Goal: Navigation & Orientation: Understand site structure

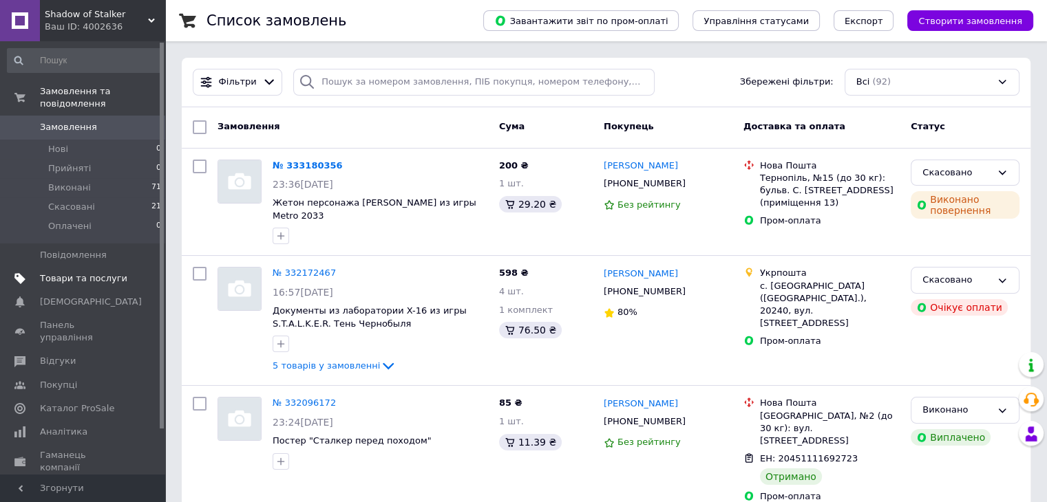
click at [93, 273] on span "Товари та послуги" at bounding box center [83, 279] width 87 height 12
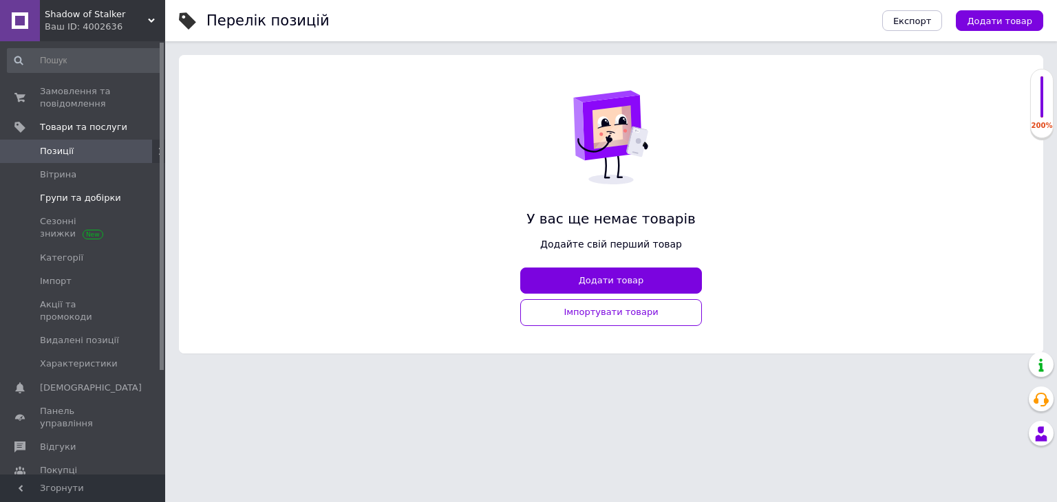
click at [91, 195] on span "Групи та добірки" at bounding box center [80, 198] width 81 height 12
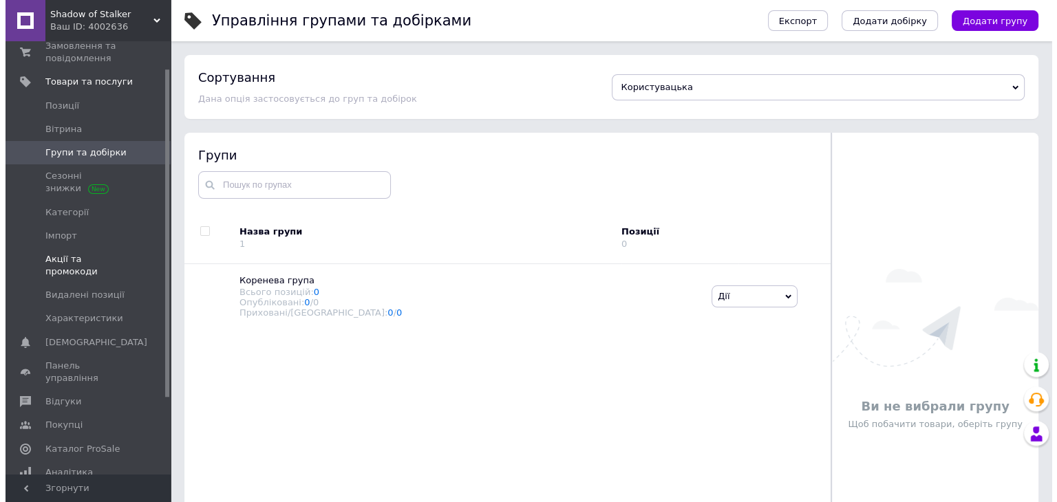
scroll to position [69, 0]
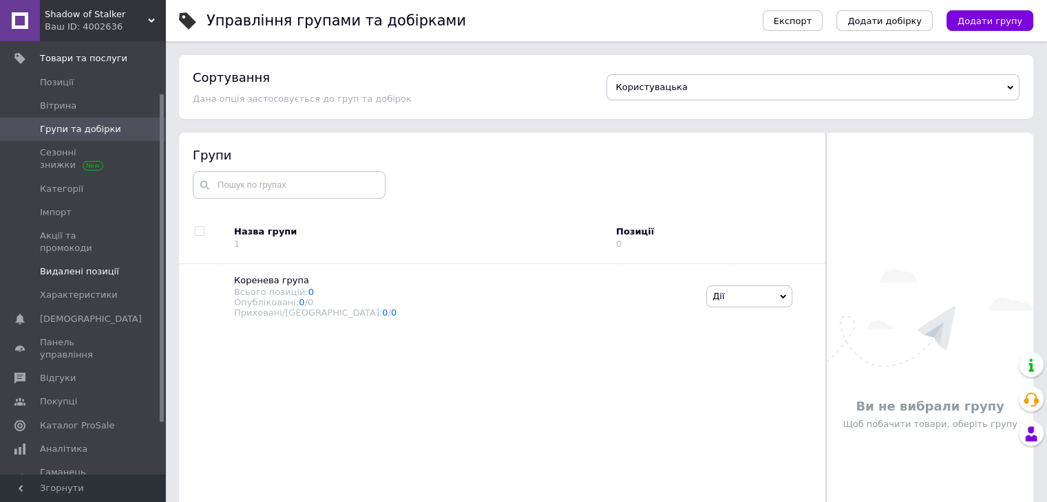
click at [72, 266] on span "Видалені позиції" at bounding box center [79, 272] width 79 height 12
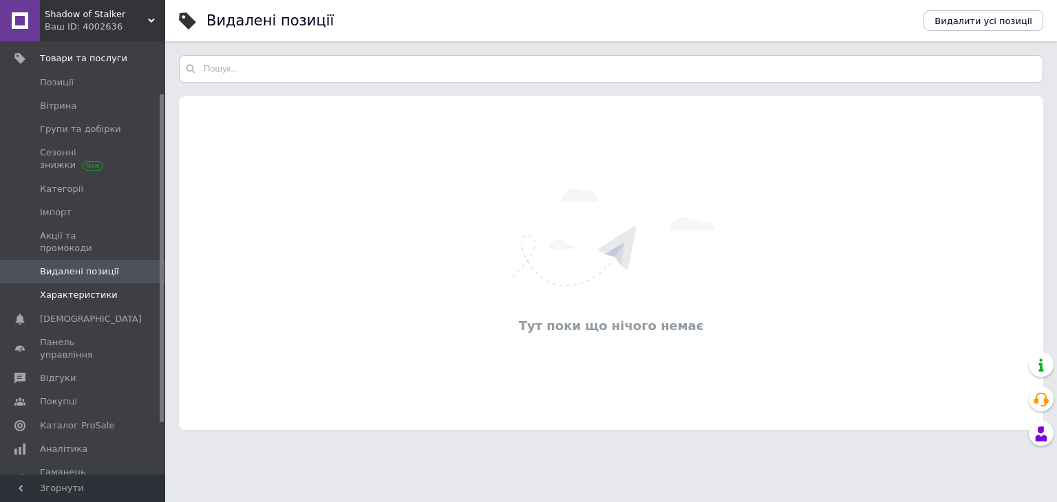
click at [89, 289] on span "Характеристики" at bounding box center [79, 295] width 78 height 12
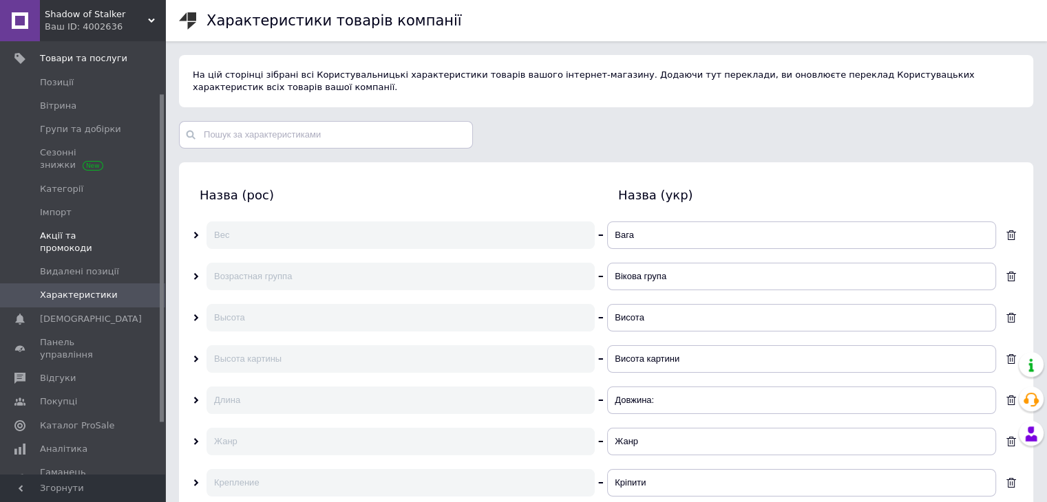
click at [85, 235] on span "Акції та промокоди" at bounding box center [83, 242] width 87 height 25
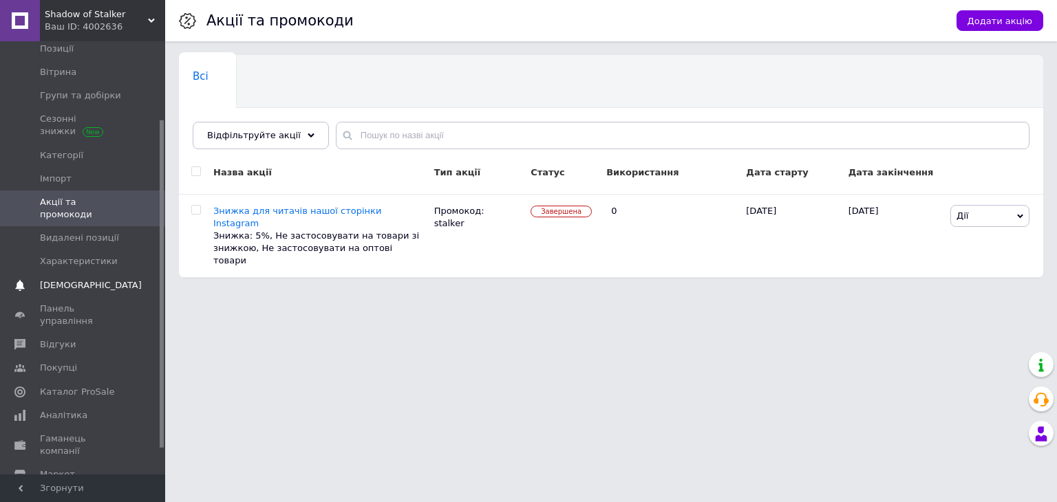
scroll to position [136, 0]
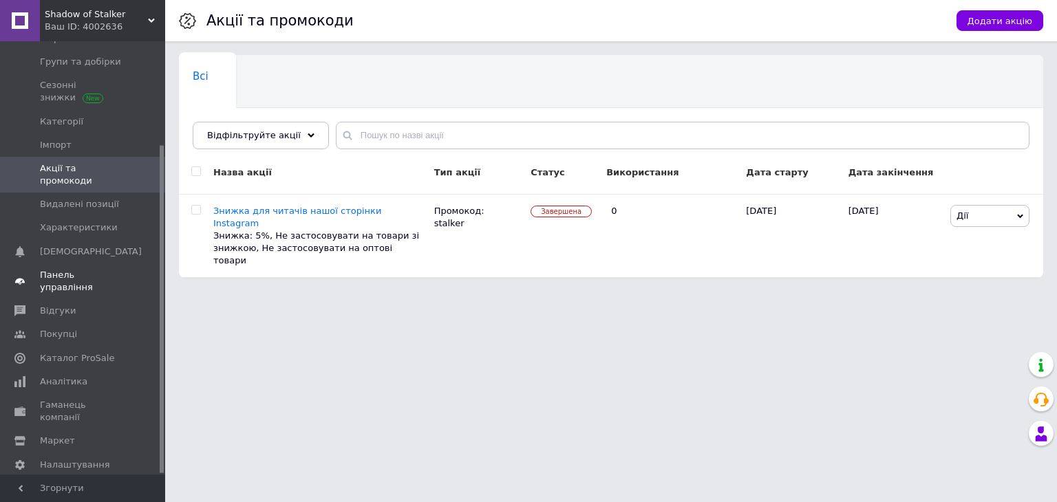
click at [96, 269] on span "Панель управління" at bounding box center [83, 281] width 87 height 25
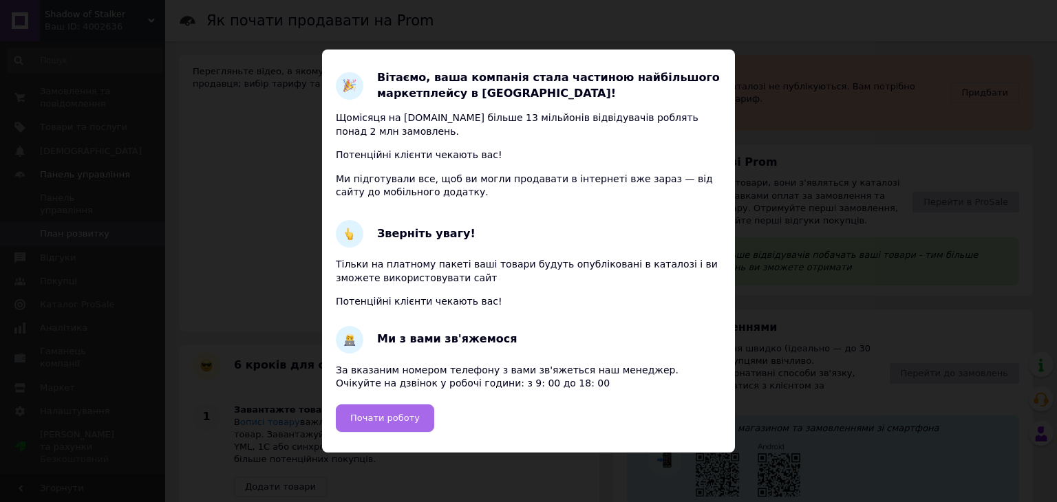
click at [379, 416] on span "Почати роботу" at bounding box center [385, 418] width 70 height 10
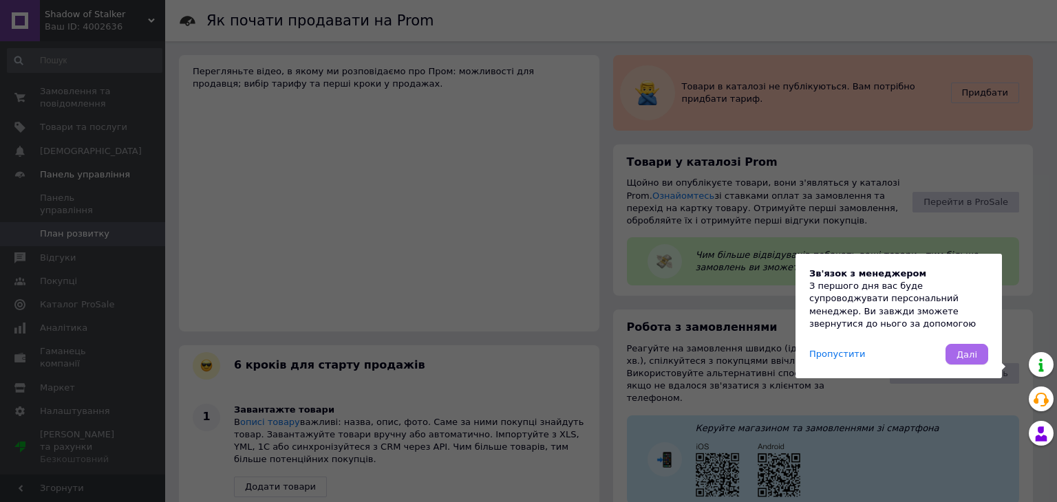
click at [980, 352] on button "Далі" at bounding box center [967, 354] width 43 height 21
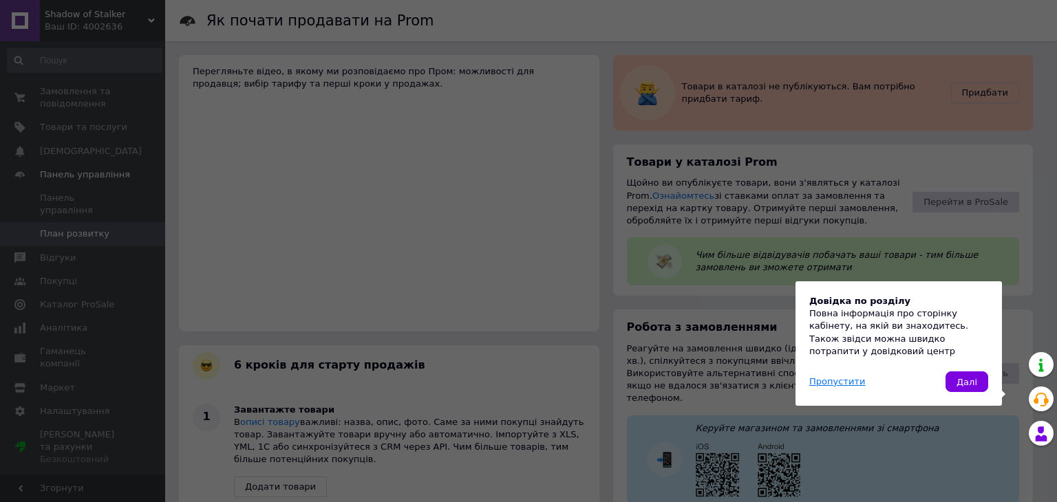
click at [837, 381] on link "Пропустити" at bounding box center [837, 382] width 56 height 12
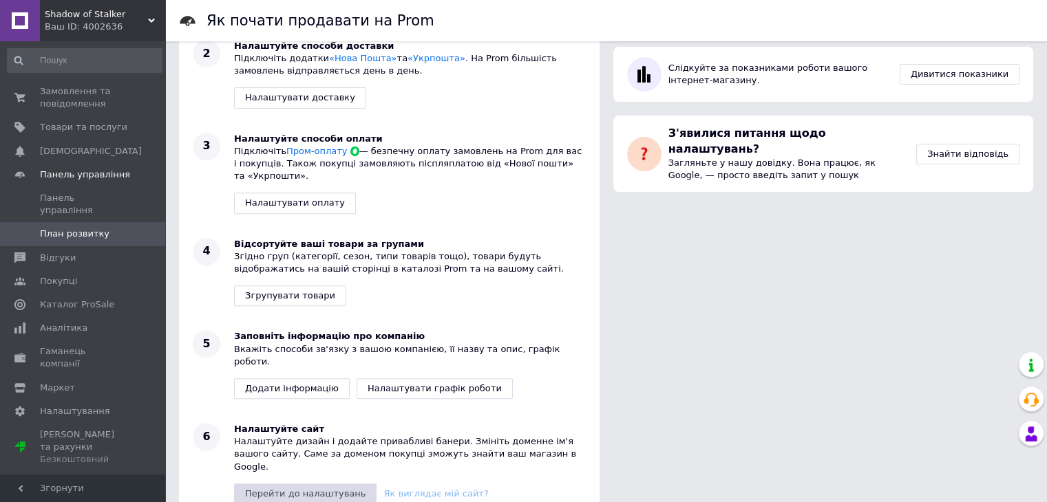
scroll to position [508, 0]
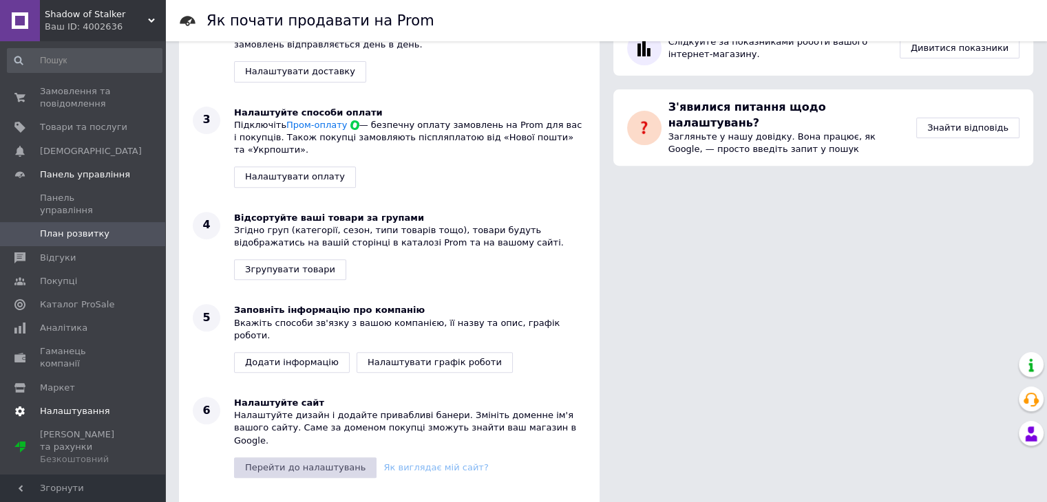
click at [73, 405] on span "Налаштування" at bounding box center [75, 411] width 70 height 12
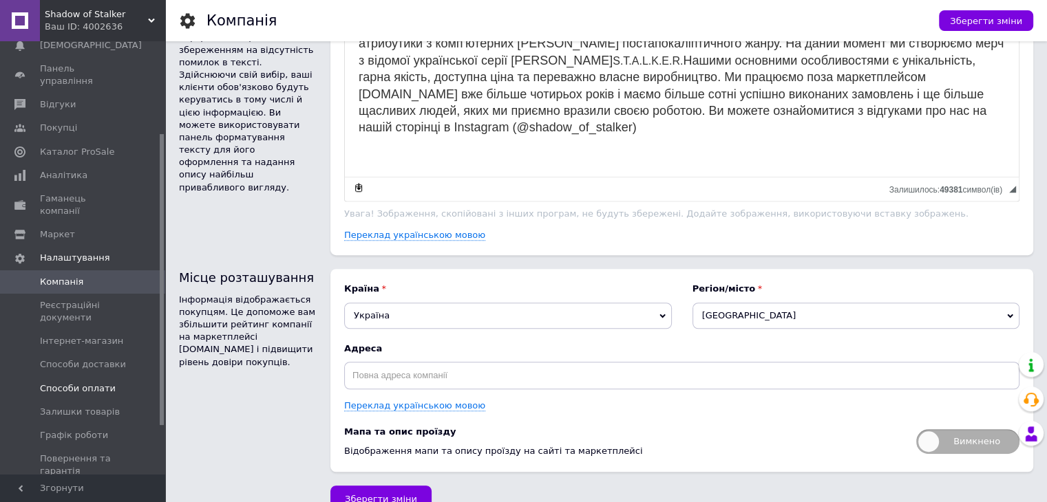
scroll to position [138, 0]
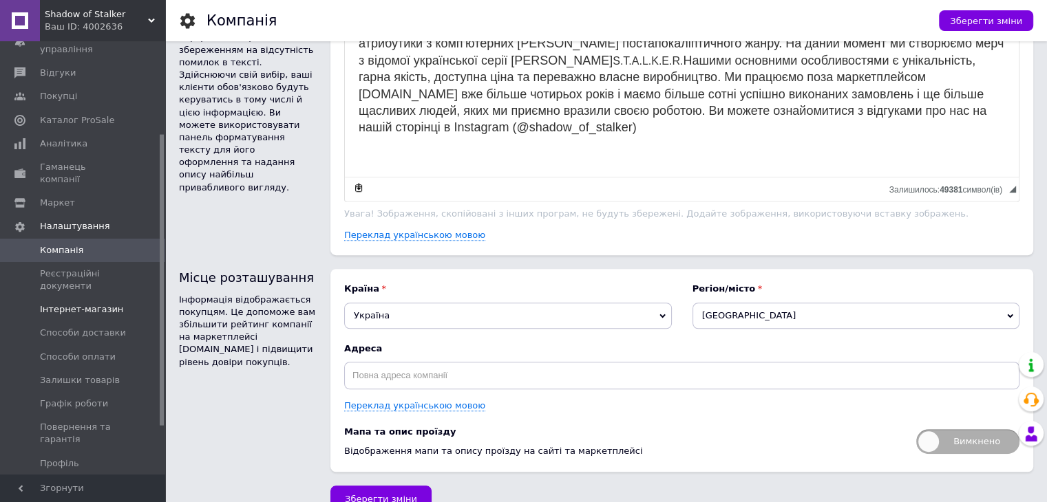
click at [96, 304] on span "Інтернет-магазин" at bounding box center [81, 310] width 83 height 12
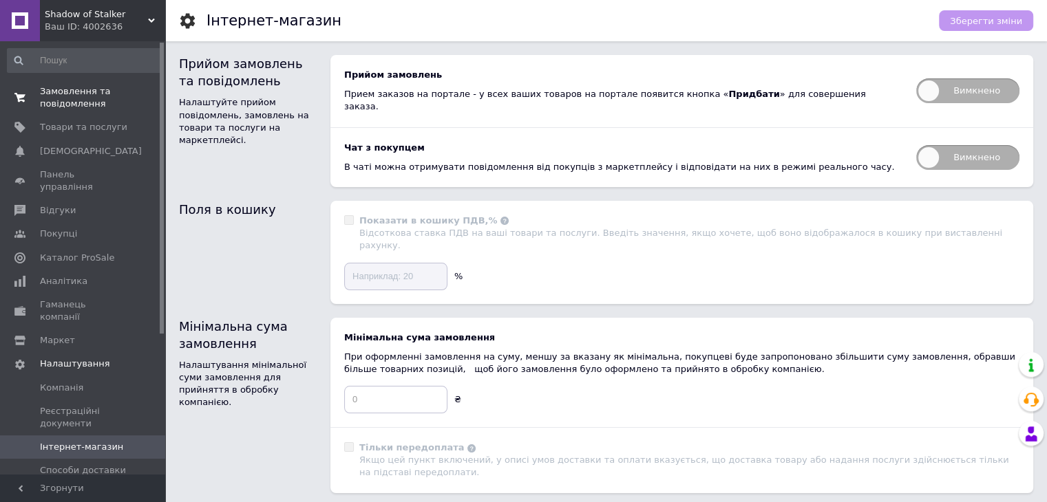
click at [67, 83] on link "Замовлення та повідомлення 0 0" at bounding box center [84, 98] width 169 height 36
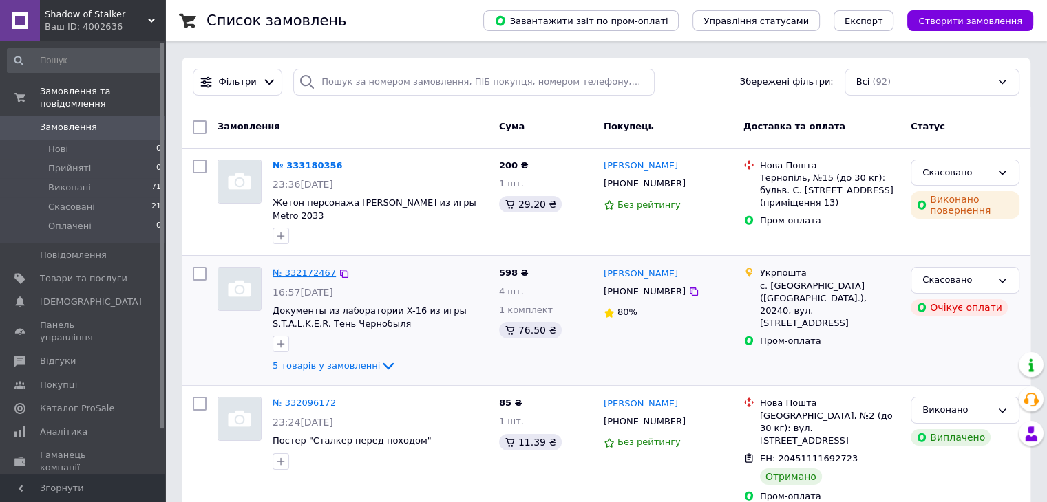
click at [295, 268] on link "№ 332172467" at bounding box center [304, 273] width 63 height 10
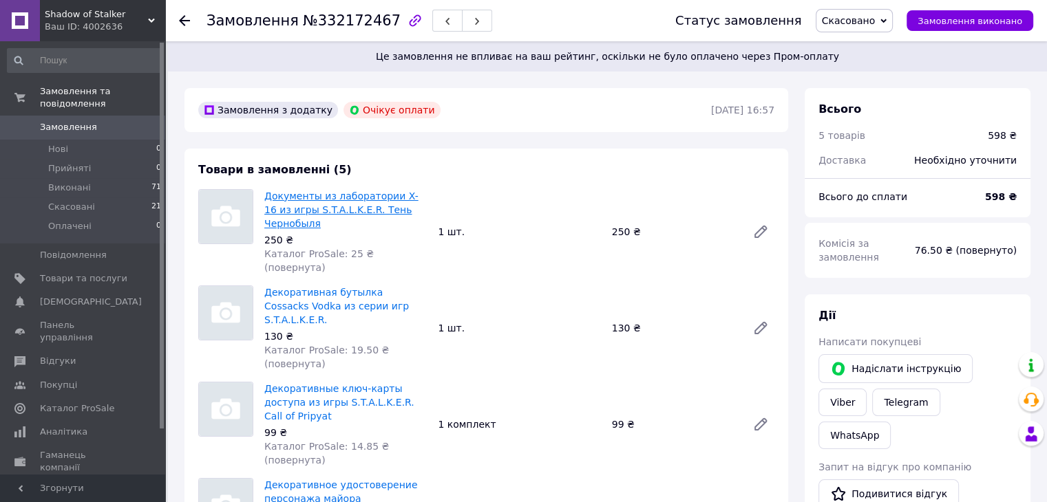
click at [302, 200] on link "Документы из лаборатории X-16 из игры S.T.A.L.K.E.R. Тень Чернобыля" at bounding box center [341, 210] width 154 height 39
click at [110, 178] on li "Виконані 71" at bounding box center [84, 187] width 169 height 19
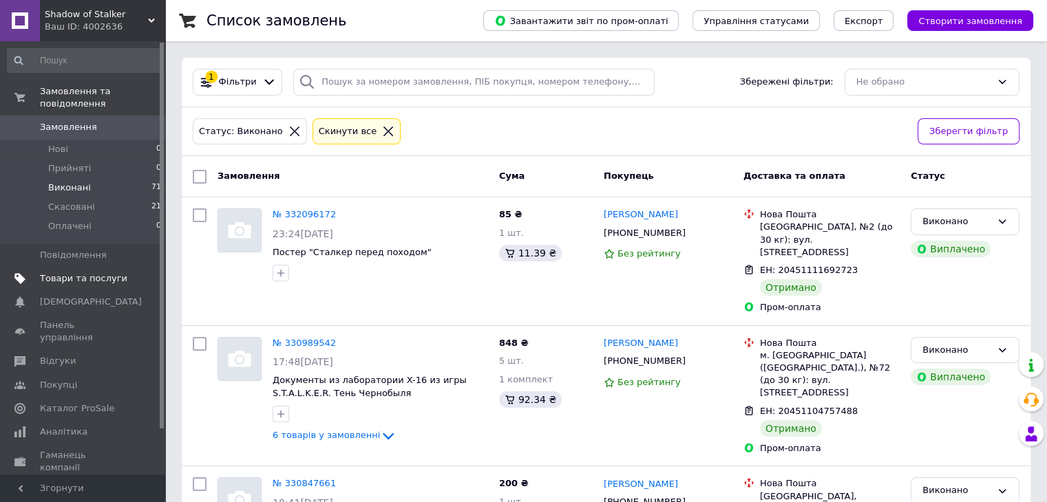
click at [92, 273] on span "Товари та послуги" at bounding box center [83, 279] width 87 height 12
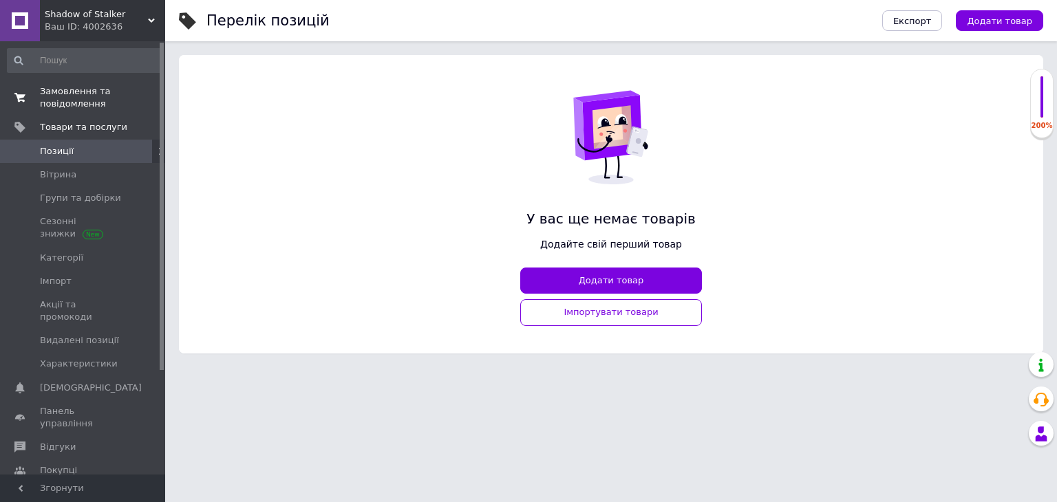
click at [87, 101] on span "Замовлення та повідомлення" at bounding box center [83, 97] width 87 height 25
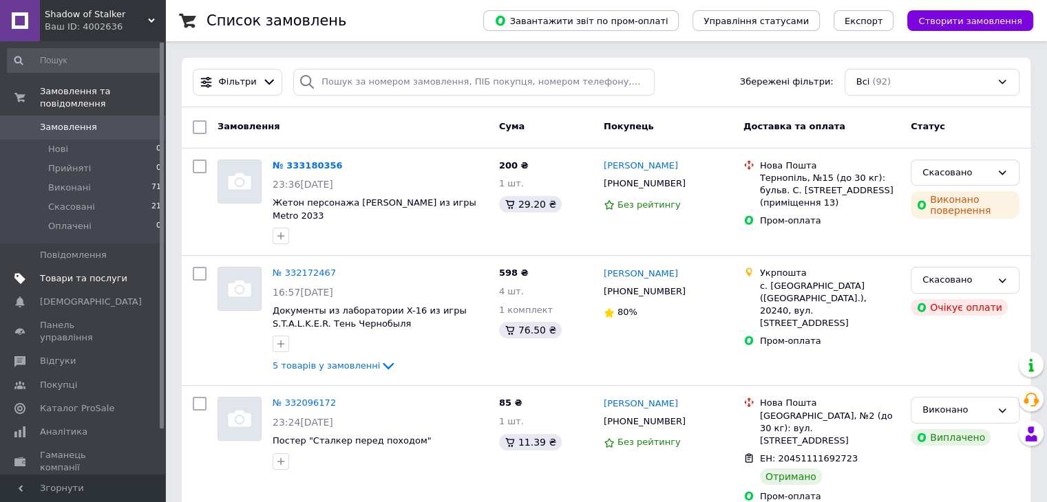
click at [103, 273] on span "Товари та послуги" at bounding box center [83, 279] width 87 height 12
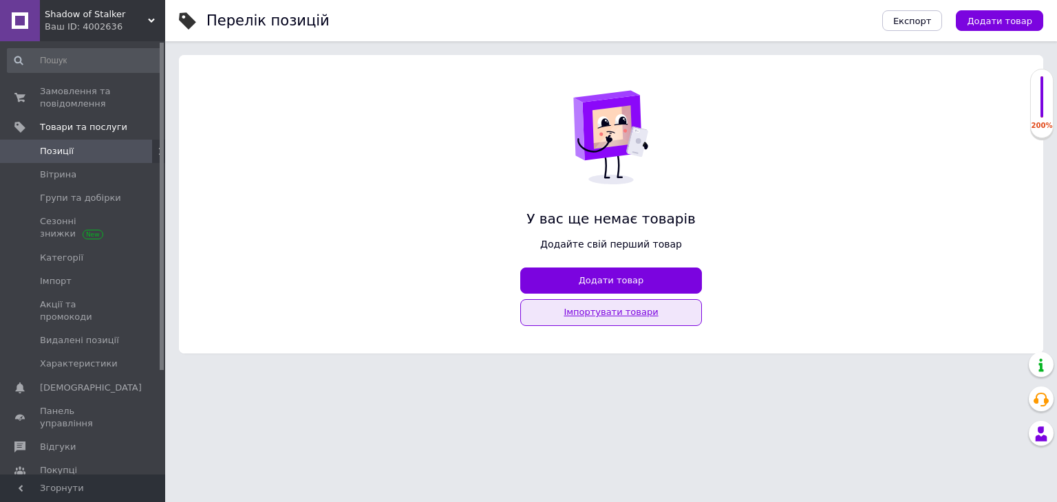
click at [608, 310] on link "Імпортувати товари" at bounding box center [611, 312] width 182 height 27
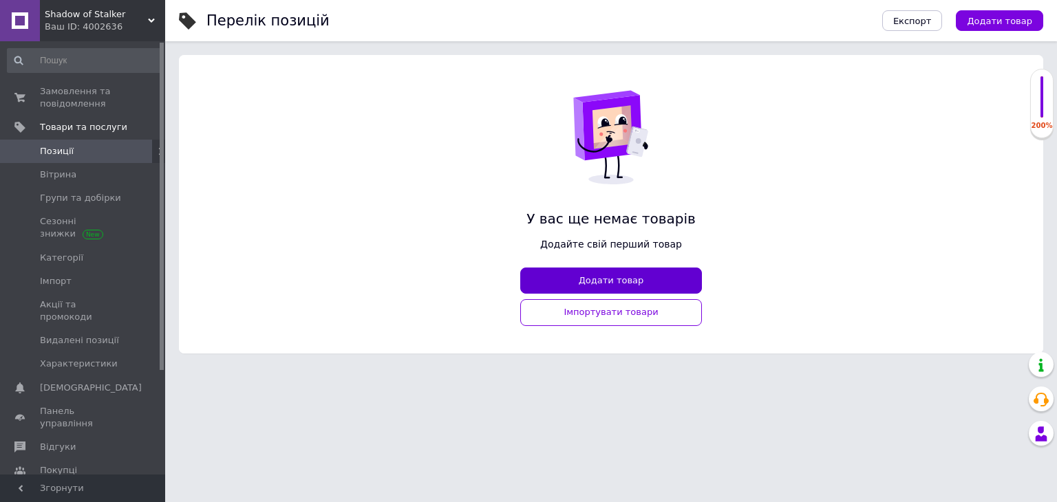
click at [695, 293] on button "Додати товар" at bounding box center [611, 281] width 182 height 27
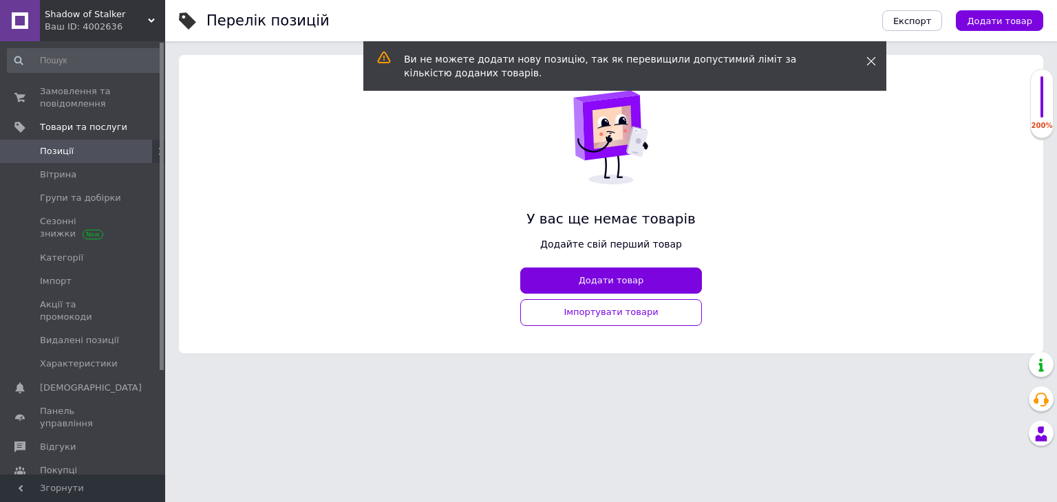
click at [875, 61] on icon at bounding box center [872, 61] width 10 height 10
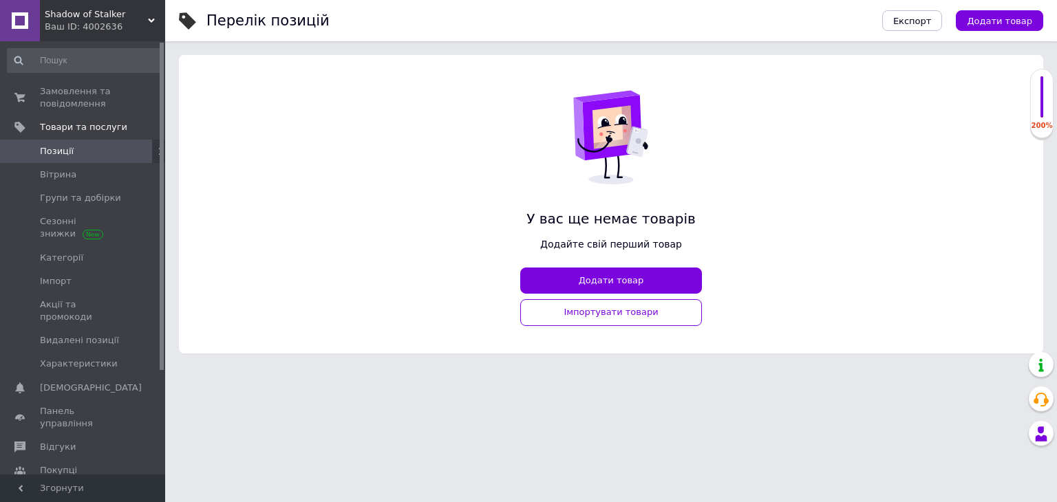
click at [1041, 109] on span at bounding box center [1042, 76] width 3 height 83
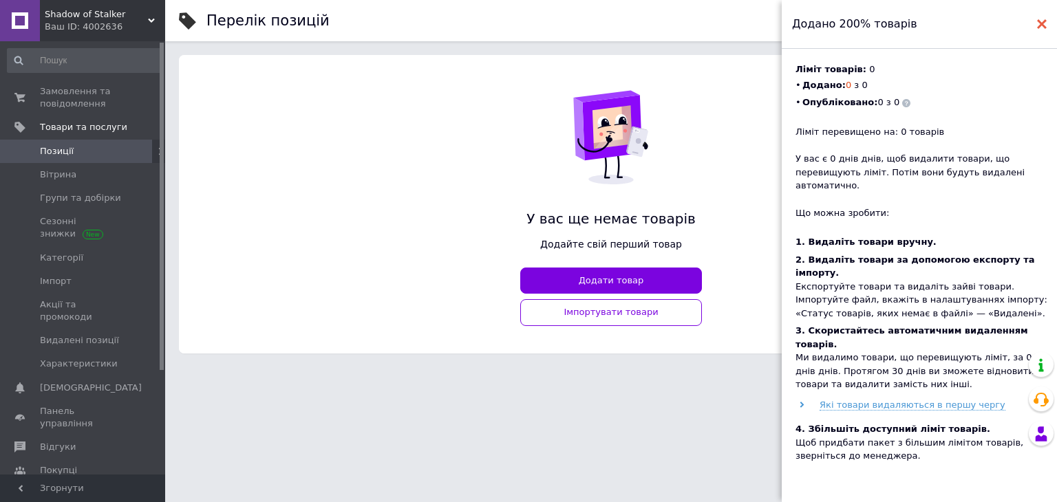
click at [1044, 25] on use at bounding box center [1042, 24] width 10 height 10
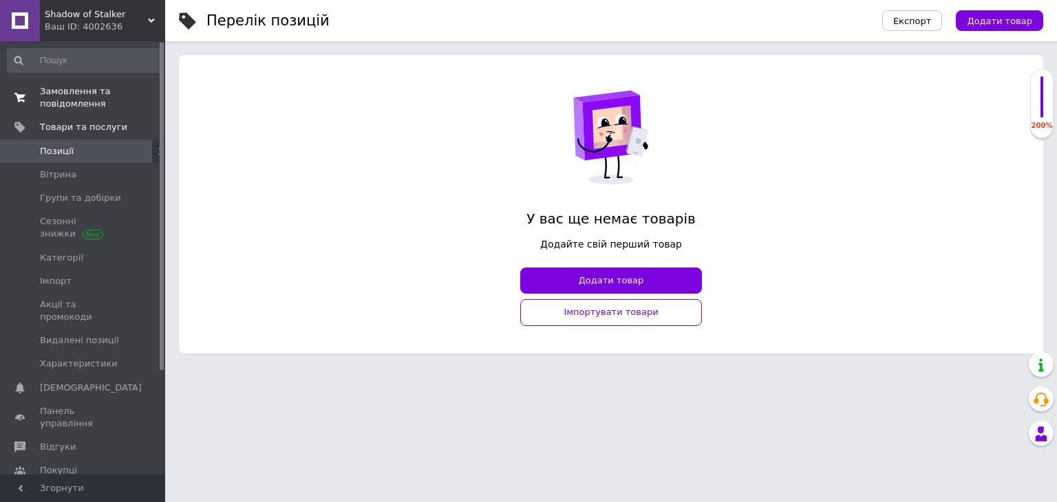
click at [80, 103] on span "Замовлення та повідомлення" at bounding box center [83, 97] width 87 height 25
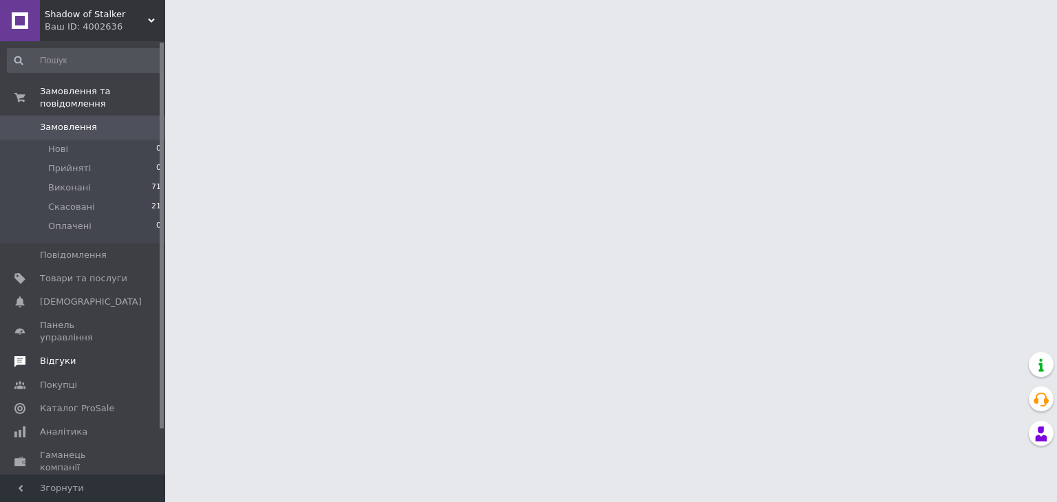
click at [83, 355] on span "Відгуки" at bounding box center [83, 361] width 87 height 12
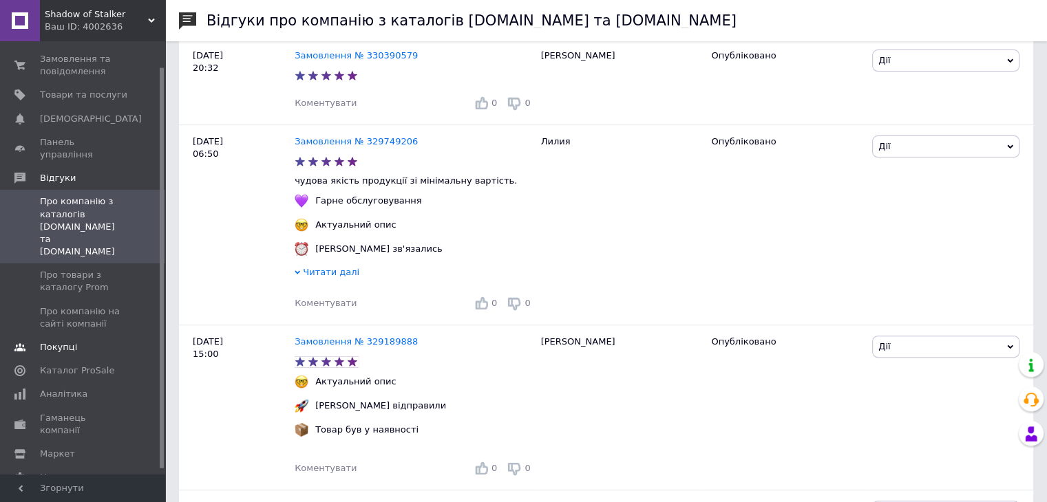
scroll to position [33, 0]
click at [100, 447] on span "Маркет" at bounding box center [83, 453] width 87 height 12
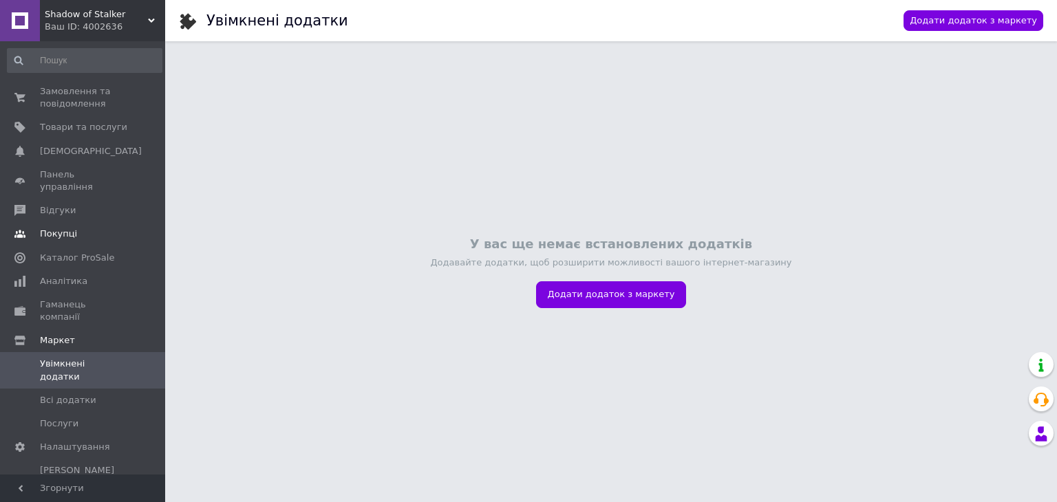
click at [85, 228] on span "Покупці" at bounding box center [83, 234] width 87 height 12
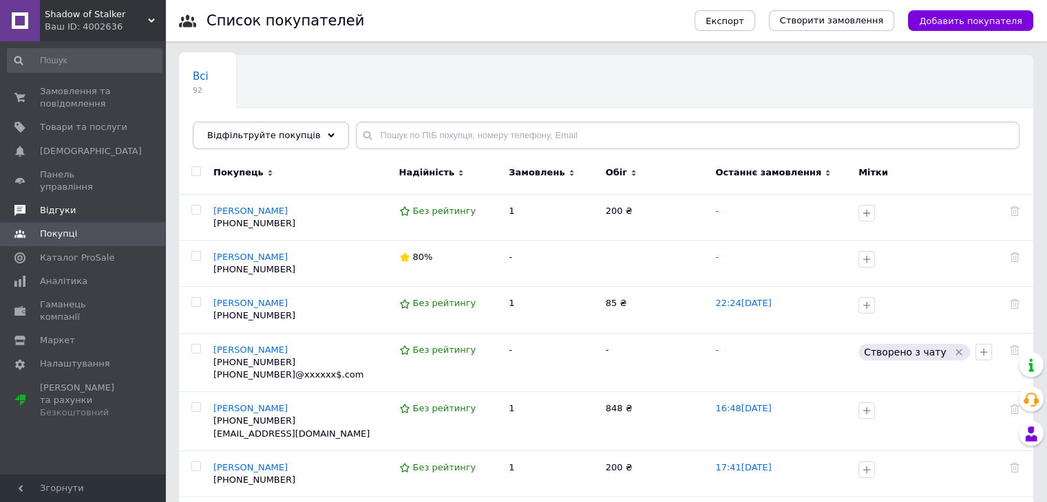
click at [84, 204] on span "Відгуки" at bounding box center [83, 210] width 87 height 12
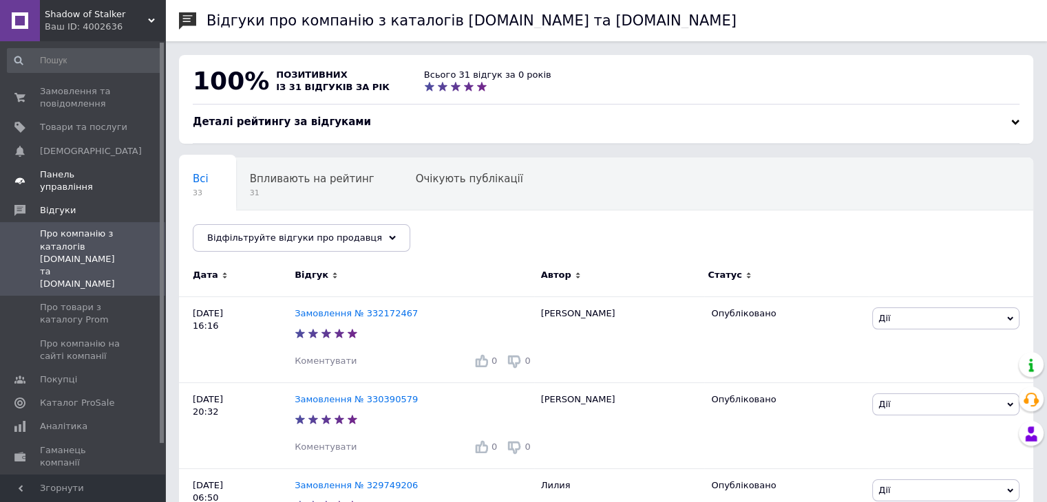
click at [88, 176] on span "Панель управління" at bounding box center [83, 181] width 87 height 25
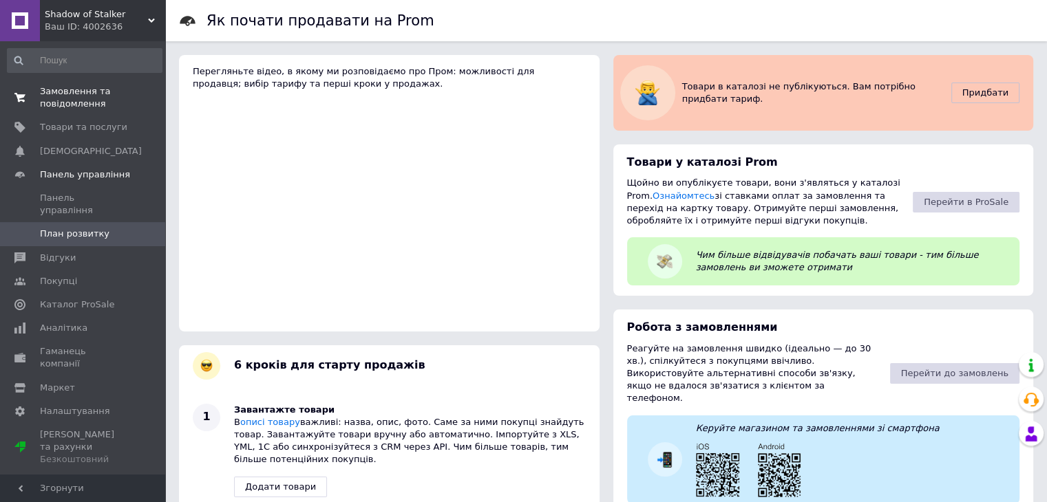
click at [69, 100] on span "Замовлення та повідомлення" at bounding box center [83, 97] width 87 height 25
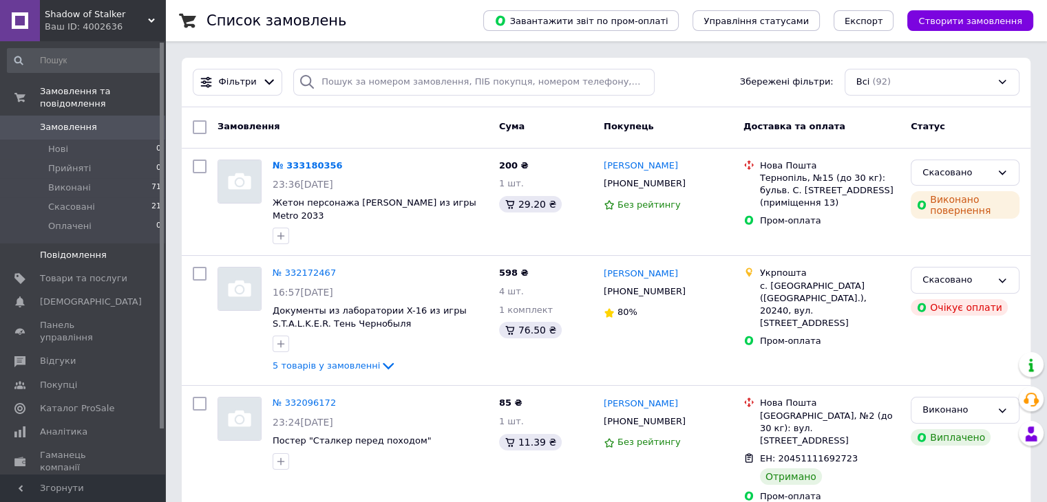
click at [94, 249] on span "Повідомлення" at bounding box center [73, 255] width 67 height 12
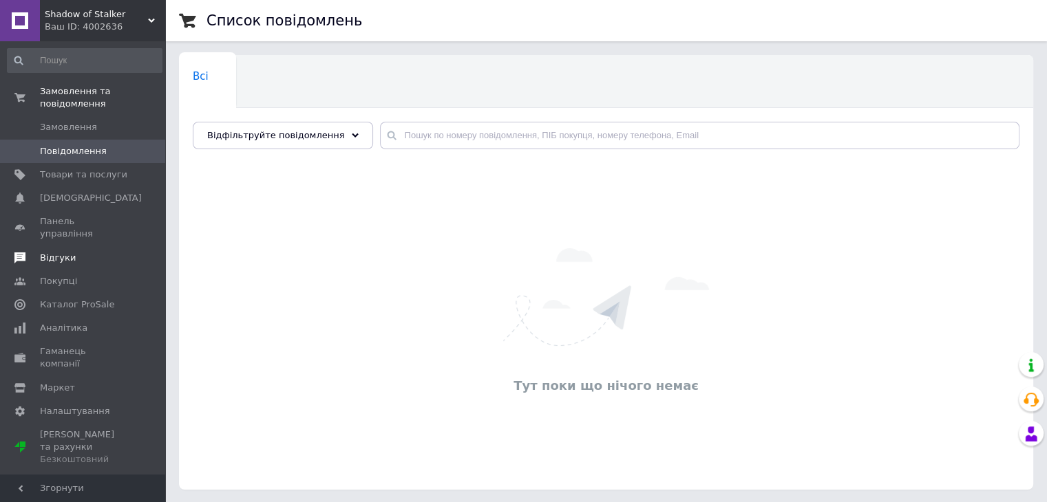
click at [95, 252] on span "Відгуки" at bounding box center [83, 258] width 87 height 12
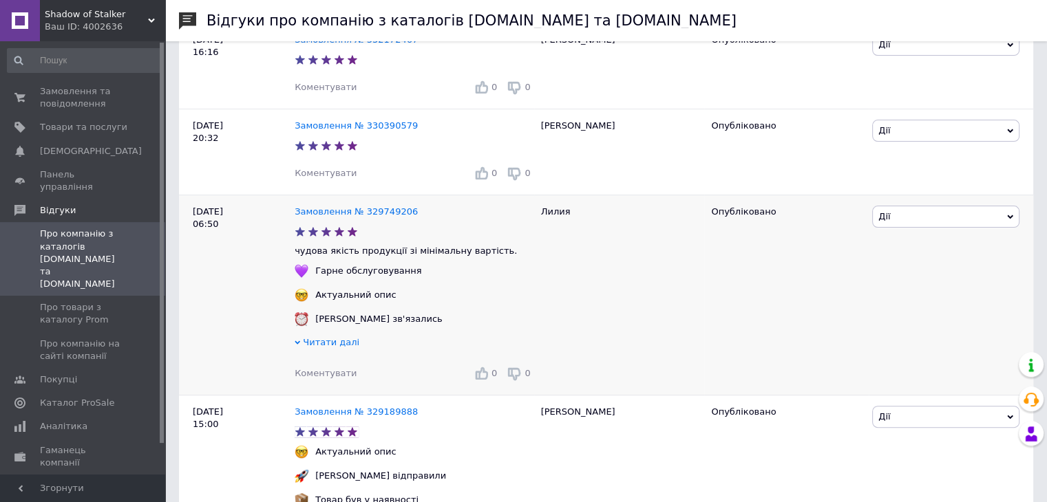
scroll to position [275, 0]
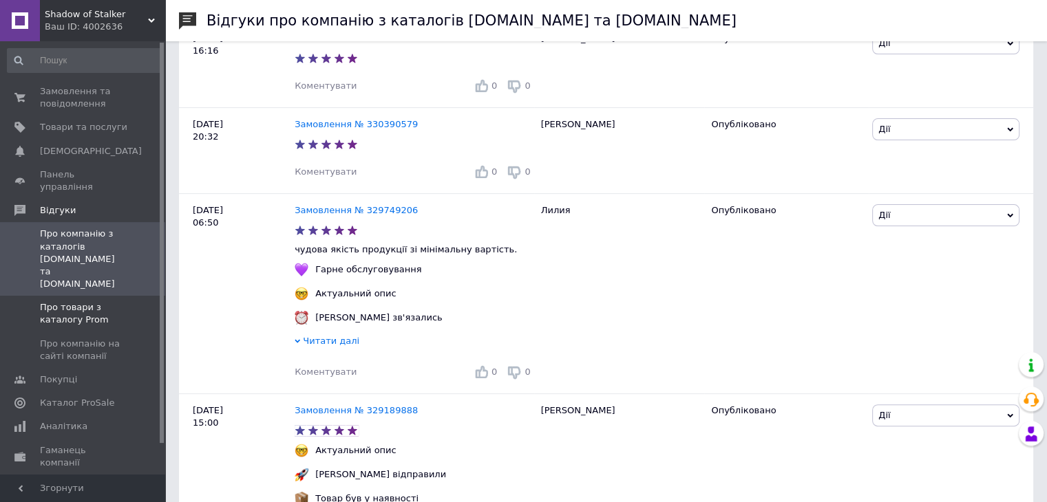
click at [78, 301] on span "Про товари з каталогу Prom" at bounding box center [83, 313] width 87 height 25
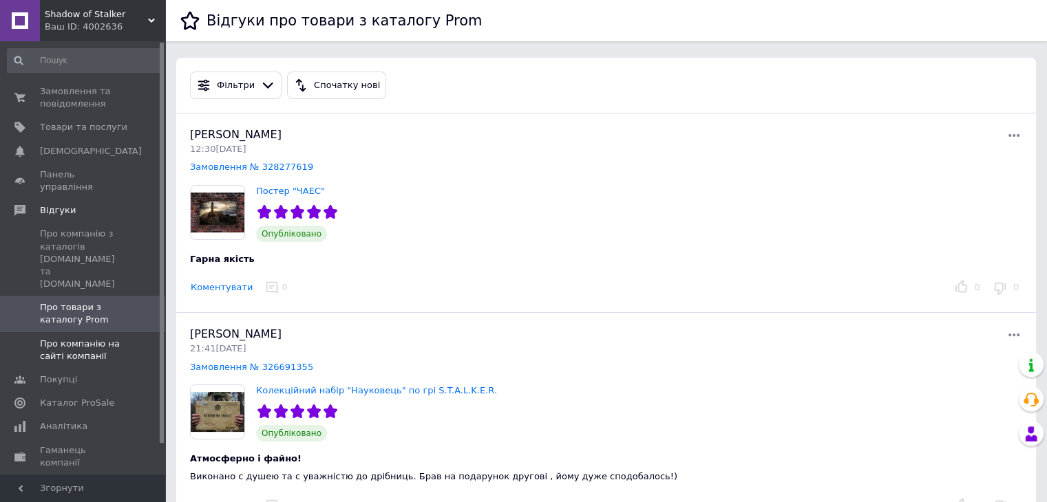
click at [85, 338] on span "Про компанію на сайті компанії" at bounding box center [83, 350] width 87 height 25
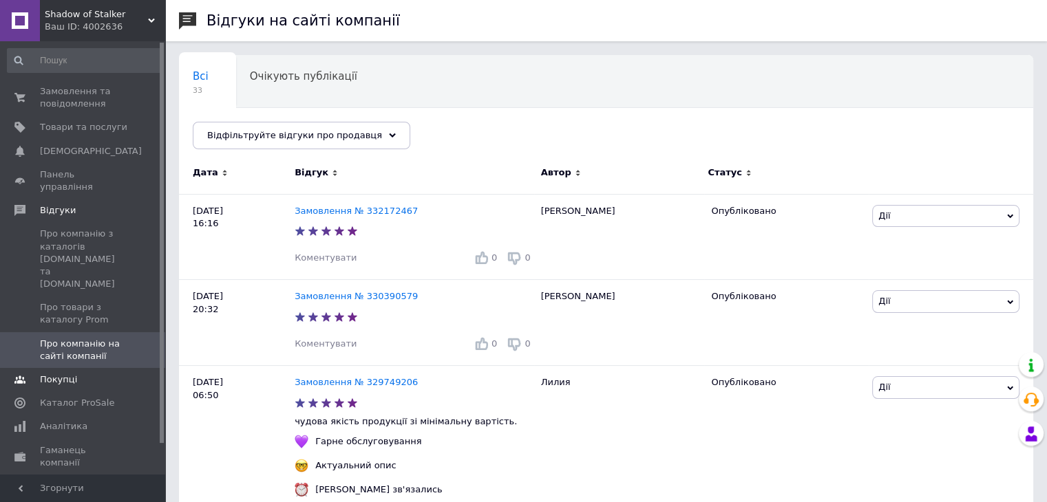
click at [85, 374] on span "Покупці" at bounding box center [83, 380] width 87 height 12
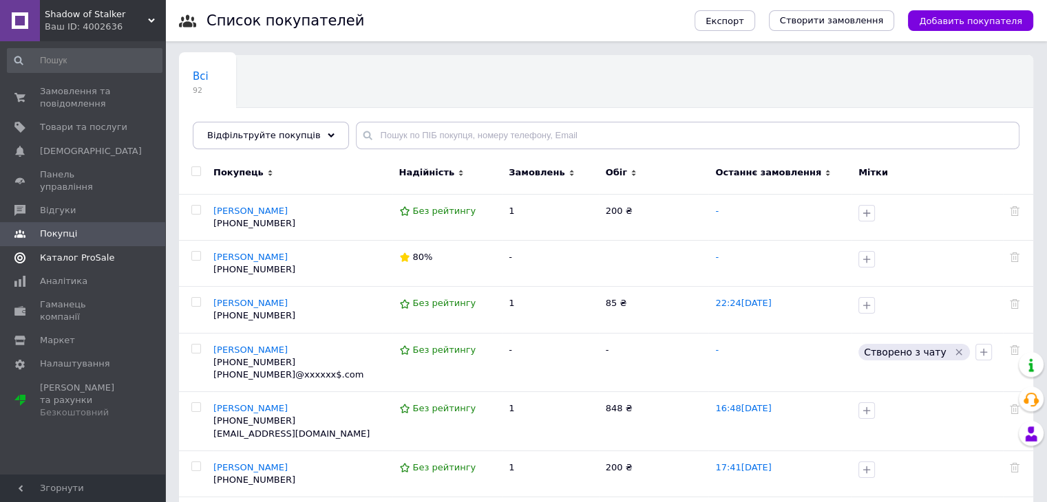
click at [81, 252] on span "Каталог ProSale" at bounding box center [77, 258] width 74 height 12
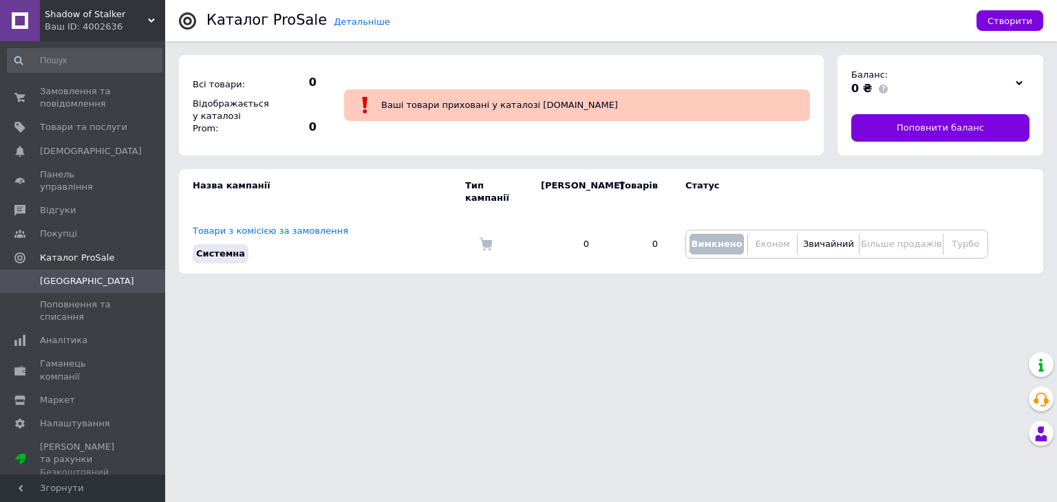
drag, startPoint x: 78, startPoint y: 282, endPoint x: 447, endPoint y: 364, distance: 377.4
click at [452, 288] on html "Shadow of Stalker Ваш ID: 4002636 Кабінет покупця Перевірити стан системи Довід…" at bounding box center [528, 144] width 1057 height 288
click at [76, 156] on span "[DEMOGRAPHIC_DATA]" at bounding box center [91, 151] width 102 height 12
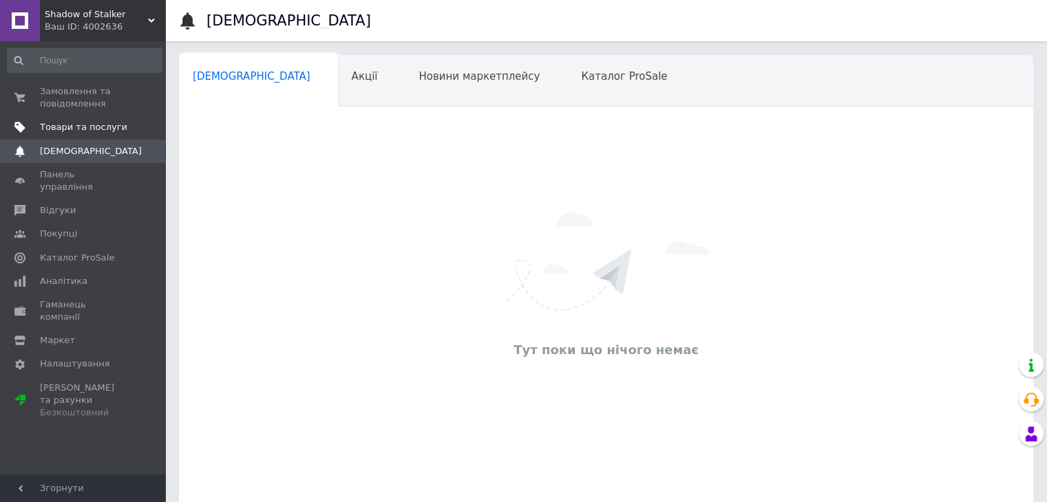
click at [118, 128] on span "Товари та послуги" at bounding box center [83, 127] width 87 height 12
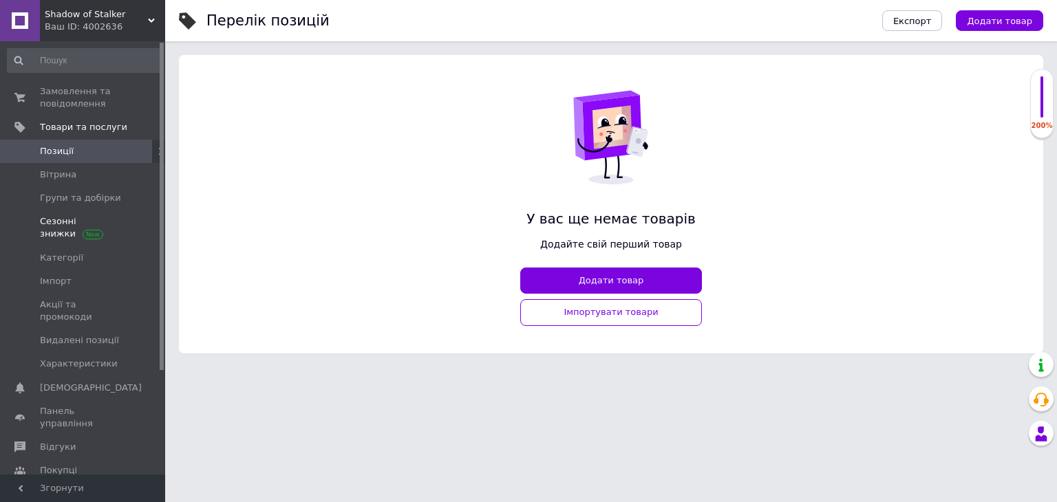
click at [116, 220] on span "Сезонні знижки" at bounding box center [83, 227] width 87 height 25
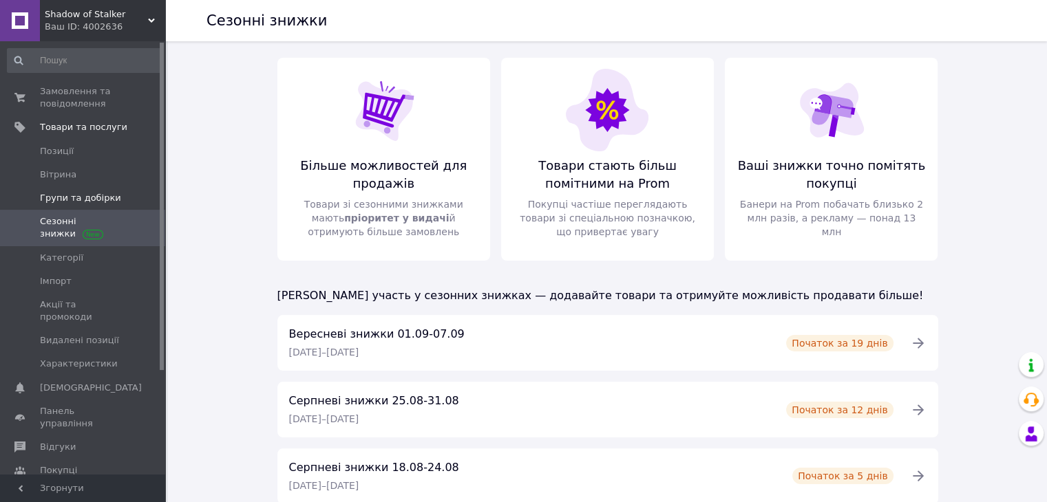
click at [99, 192] on span "Групи та добірки" at bounding box center [80, 198] width 81 height 12
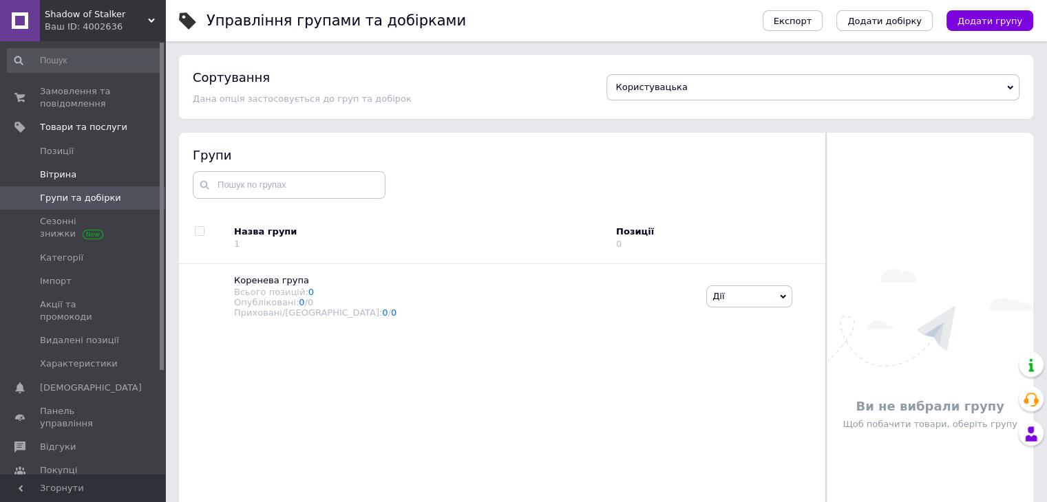
click at [99, 176] on span "Вітрина" at bounding box center [83, 175] width 87 height 12
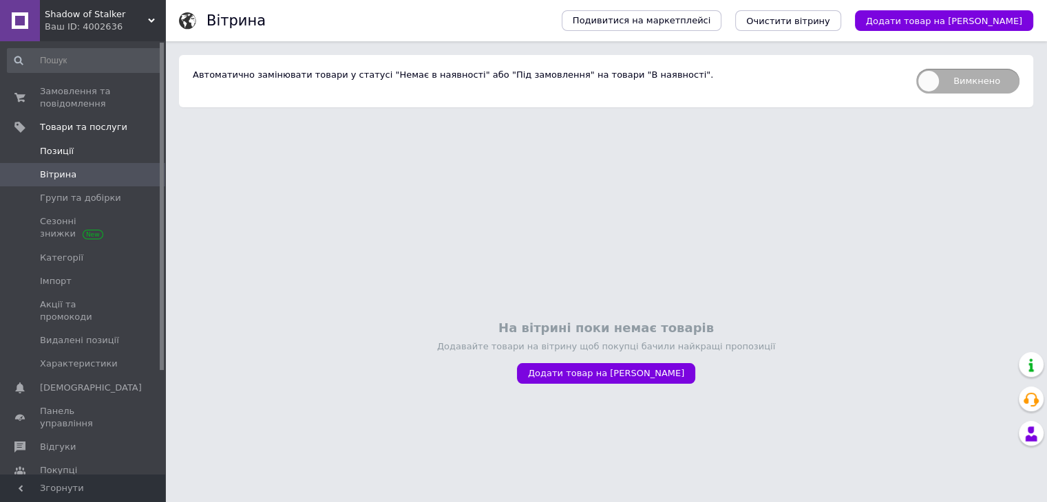
click at [101, 148] on span "Позиції" at bounding box center [83, 151] width 87 height 12
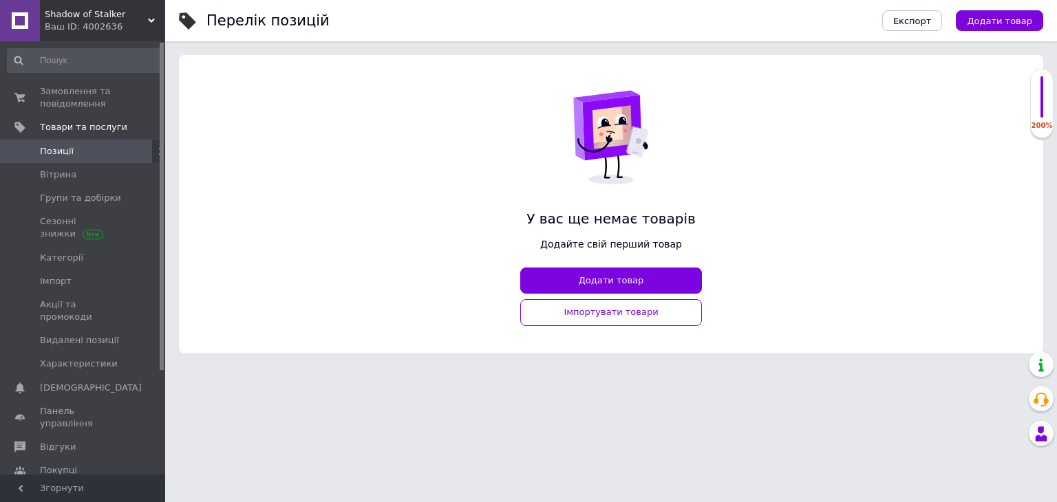
click at [1033, 116] on div "200%" at bounding box center [1042, 103] width 22 height 54
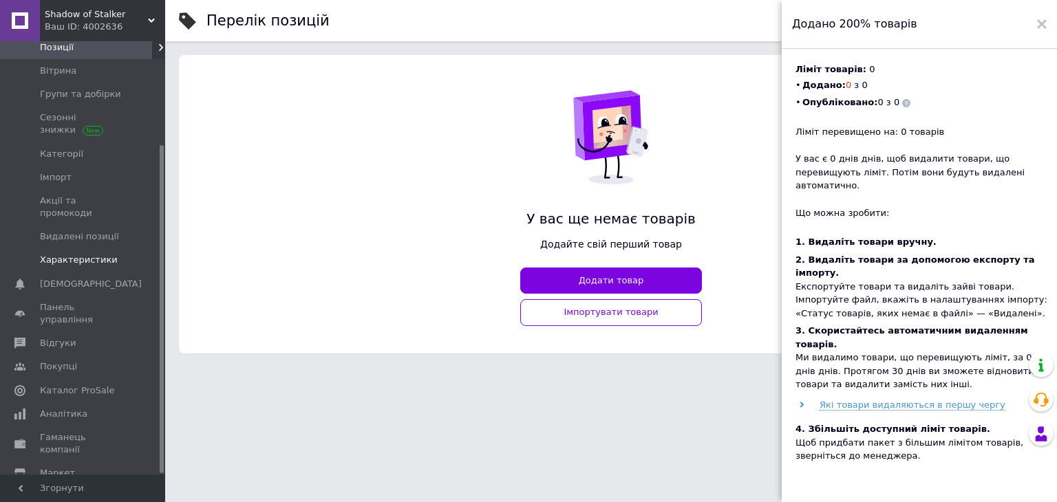
scroll to position [136, 0]
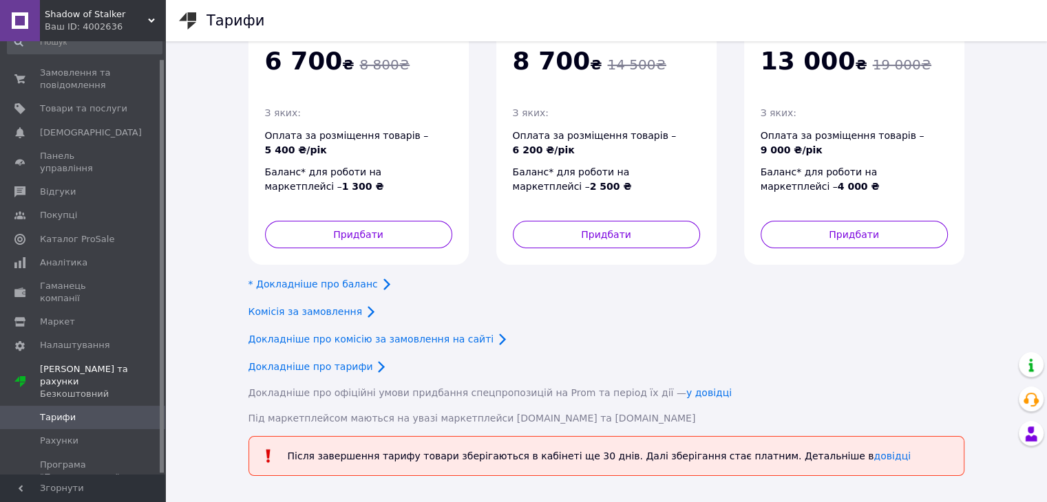
scroll to position [124, 0]
click at [83, 435] on span "Рахунки" at bounding box center [83, 441] width 87 height 12
